Goal: Task Accomplishment & Management: Manage account settings

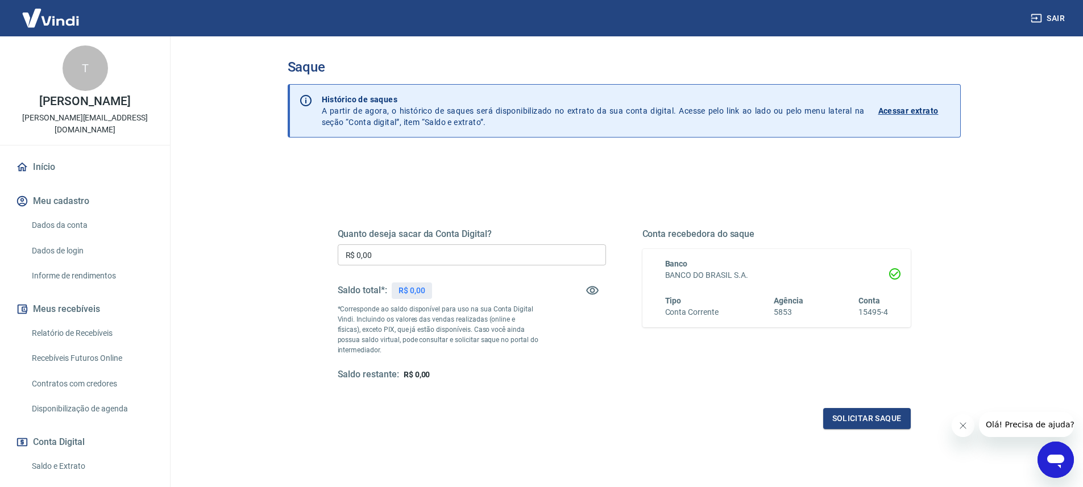
click at [254, 209] on main "Saque Histórico de saques A partir de agora, o histórico de saques será disponi…" at bounding box center [624, 261] width 918 height 451
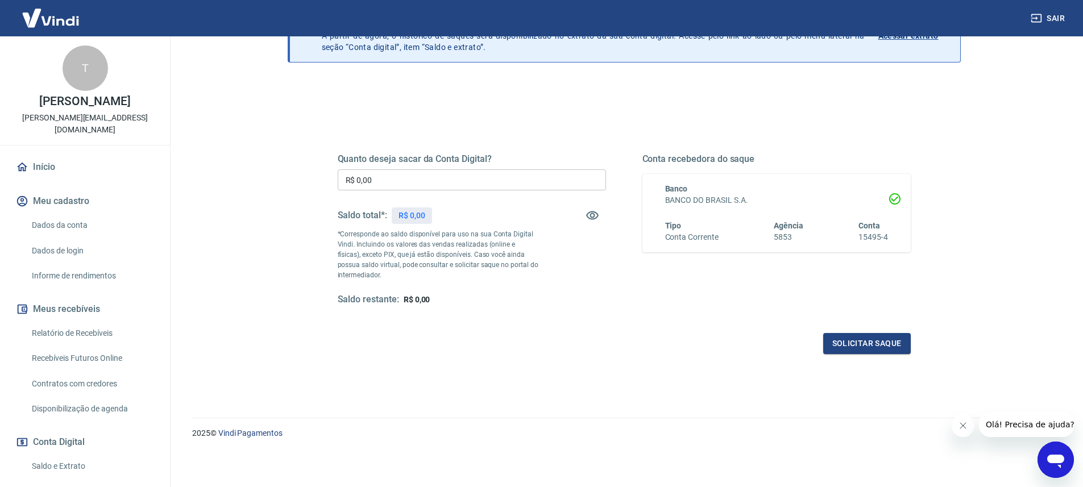
click at [254, 209] on main "Saque Histórico de saques A partir de agora, o histórico de saques será disponi…" at bounding box center [624, 186] width 918 height 451
click at [496, 188] on input "R$ 0,00" at bounding box center [472, 179] width 268 height 21
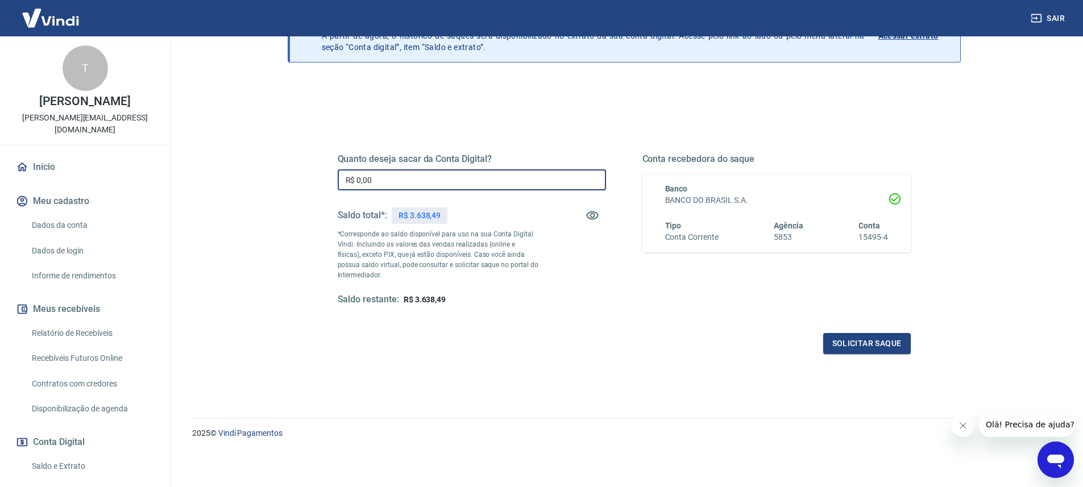
click at [264, 168] on div "Saque Histórico de saques A partir de agora, o histórico de saques será disponi…" at bounding box center [624, 182] width 728 height 443
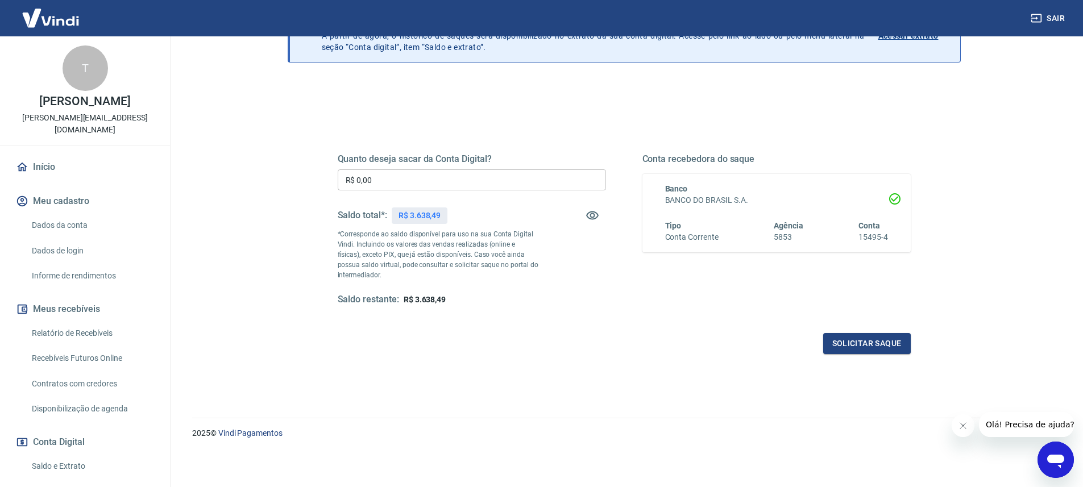
click at [242, 134] on main "Saque Histórico de saques A partir de agora, o histórico de saques será disponi…" at bounding box center [624, 186] width 918 height 451
click at [432, 176] on input "R$ 0,00" at bounding box center [472, 179] width 268 height 21
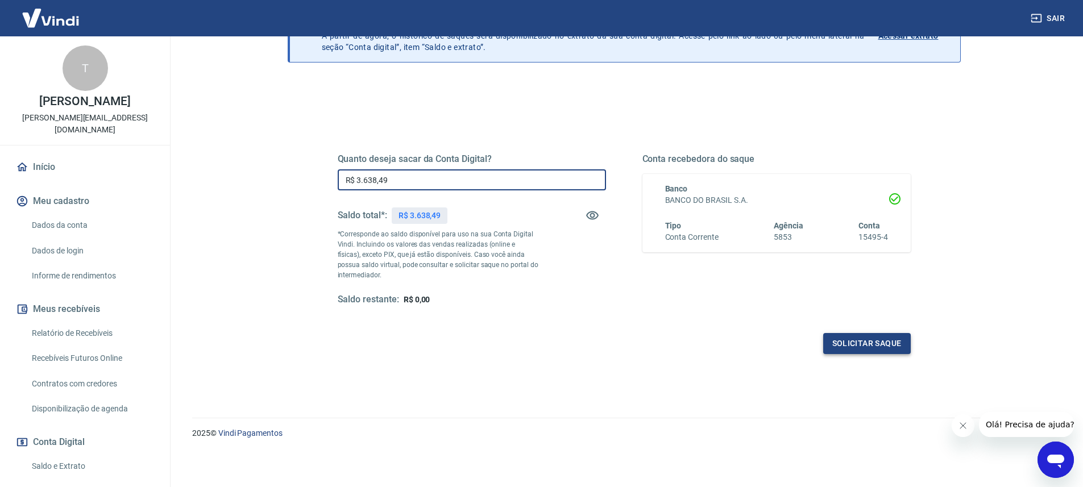
type input "R$ 3.638,49"
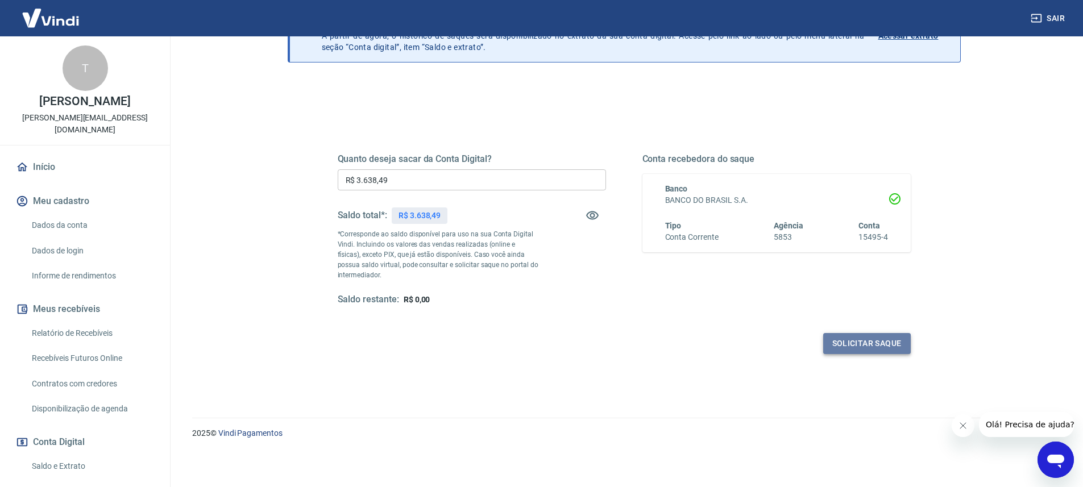
click at [887, 353] on button "Solicitar saque" at bounding box center [867, 343] width 88 height 21
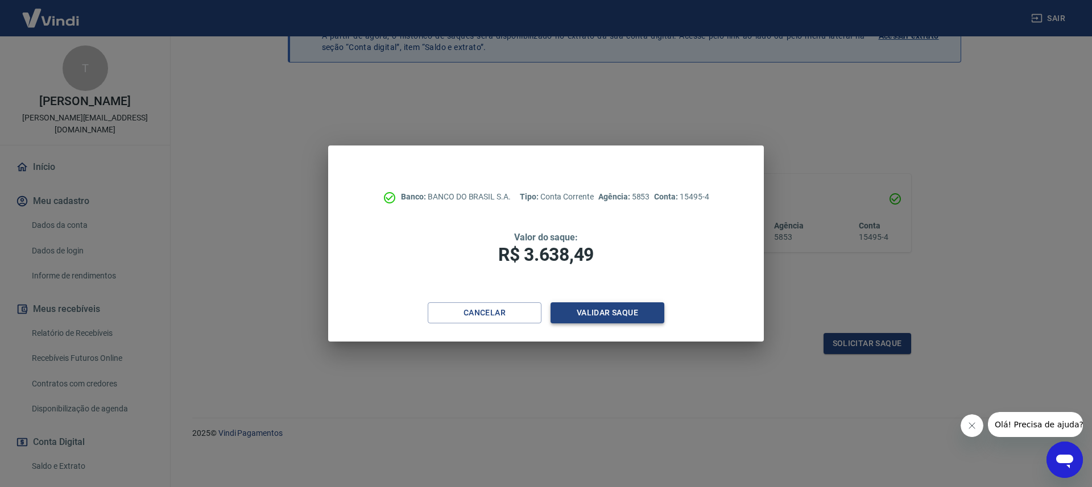
click at [616, 318] on button "Validar saque" at bounding box center [607, 313] width 114 height 21
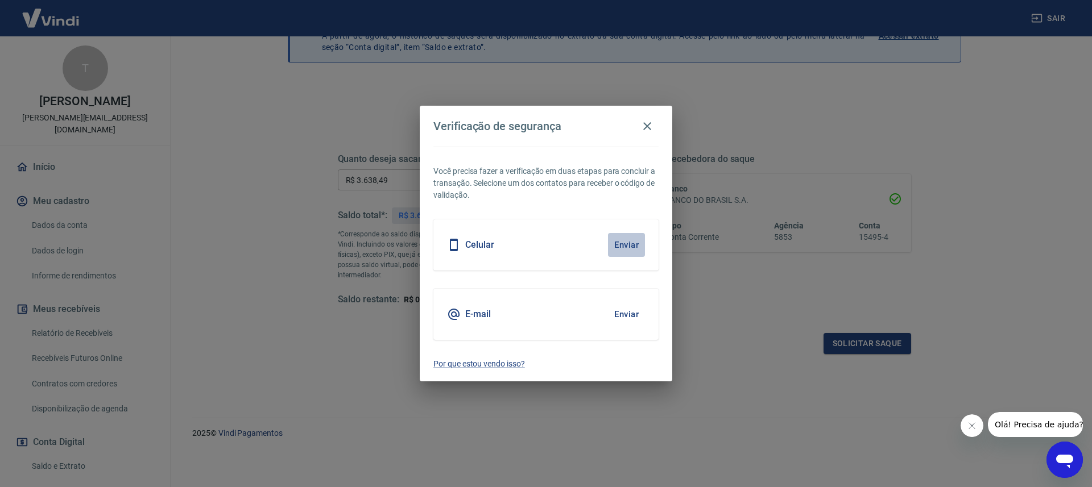
click at [632, 242] on button "Enviar" at bounding box center [626, 245] width 37 height 24
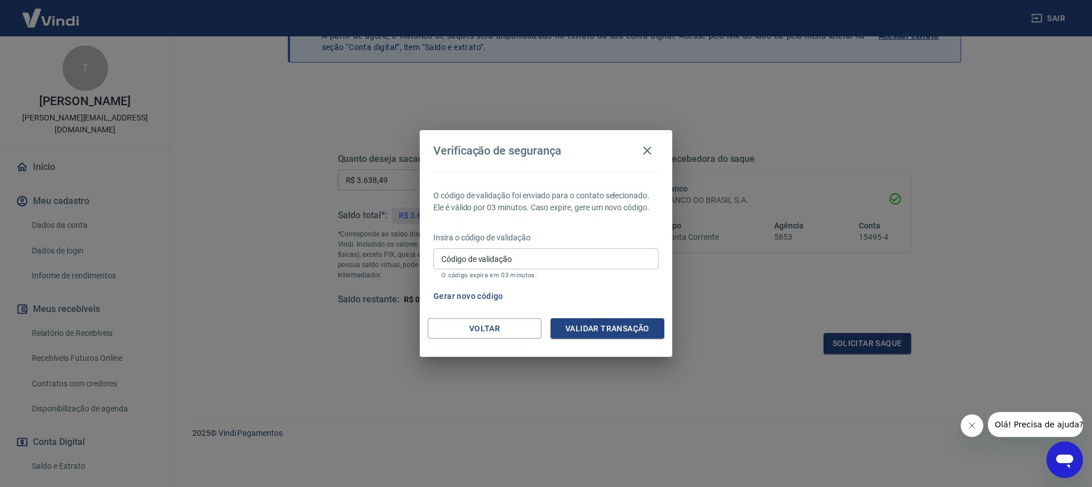
click at [541, 262] on input "Código de validação" at bounding box center [545, 258] width 225 height 21
type input "537120"
click at [614, 333] on button "Validar transação" at bounding box center [607, 328] width 114 height 21
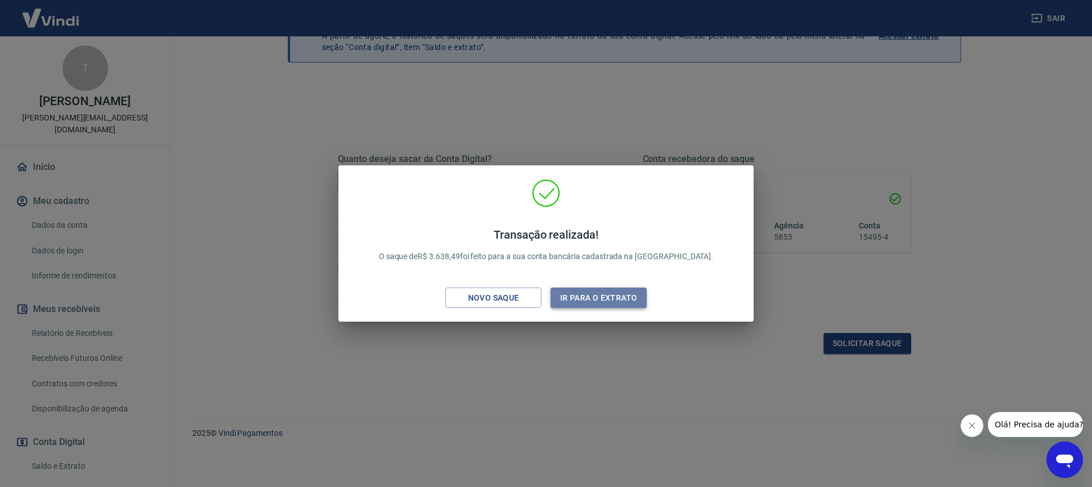
click at [609, 298] on button "Ir para o extrato" at bounding box center [598, 298] width 96 height 21
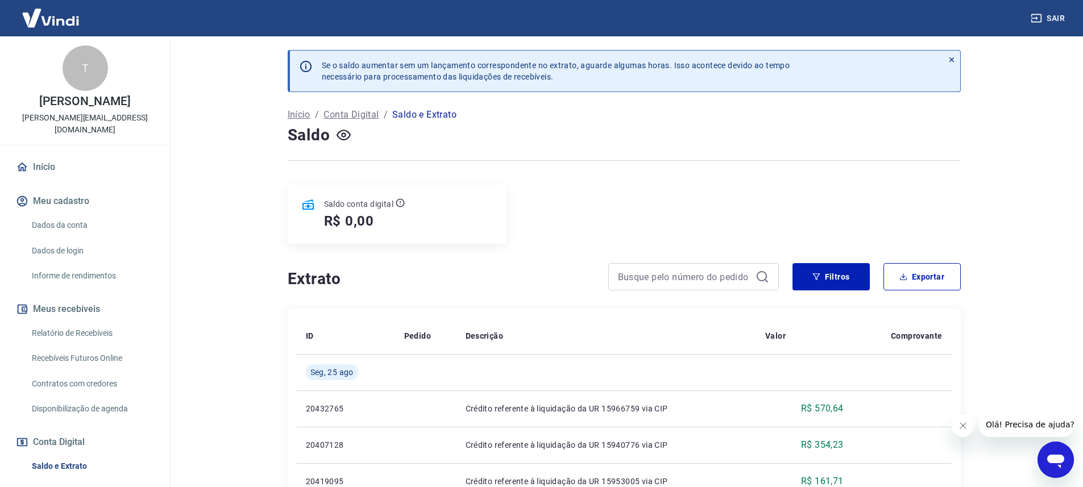
click at [225, 192] on main "Se o saldo aumentar sem um lançamento correspondente no extrato, aguarde alguma…" at bounding box center [624, 261] width 918 height 451
